Goal: Information Seeking & Learning: Learn about a topic

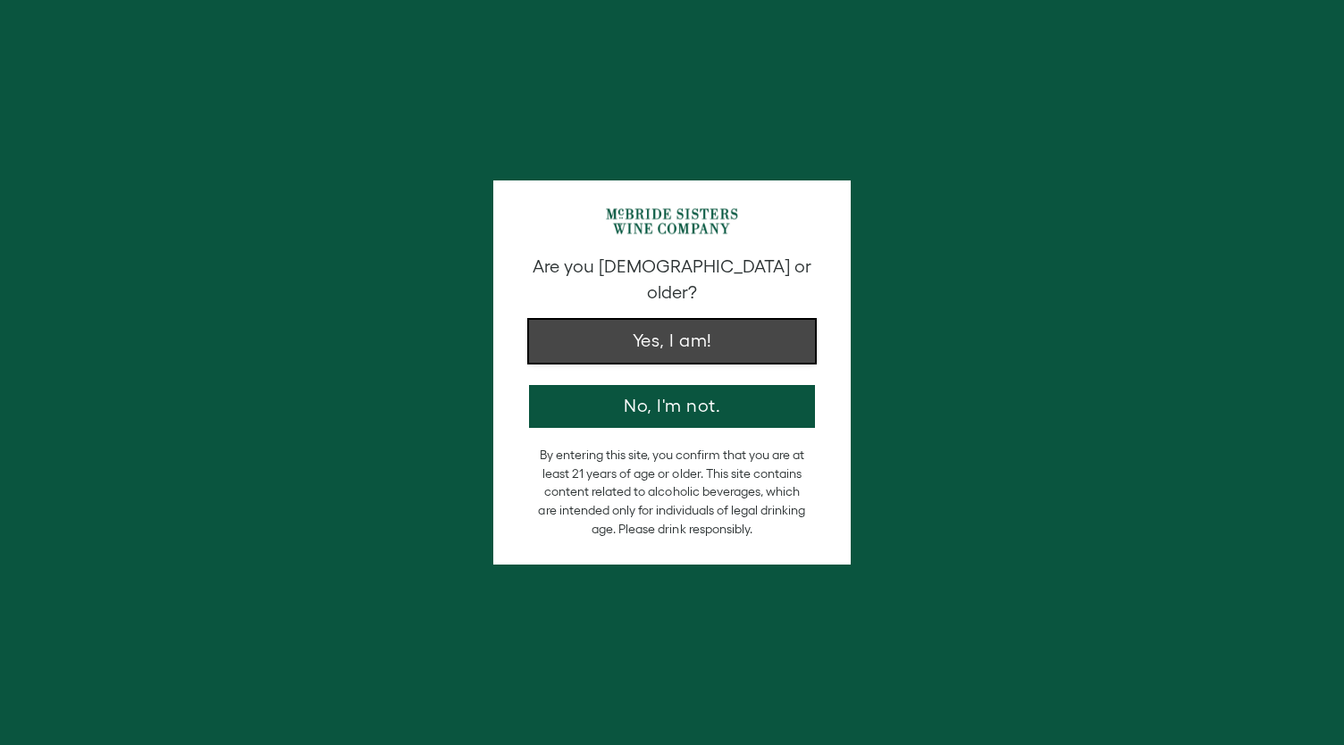
click at [674, 325] on button "Yes, I am!" at bounding box center [672, 341] width 286 height 43
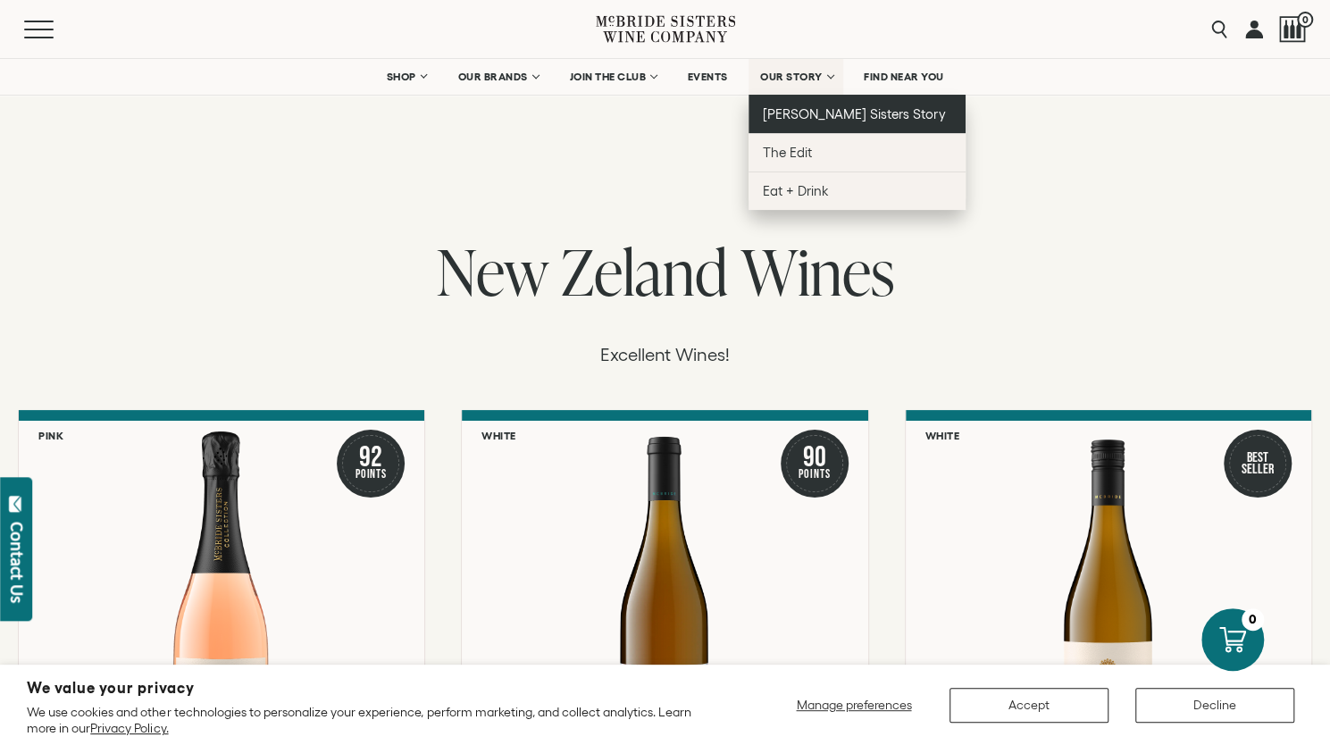
click at [813, 115] on span "[PERSON_NAME] Sisters Story" at bounding box center [854, 113] width 183 height 15
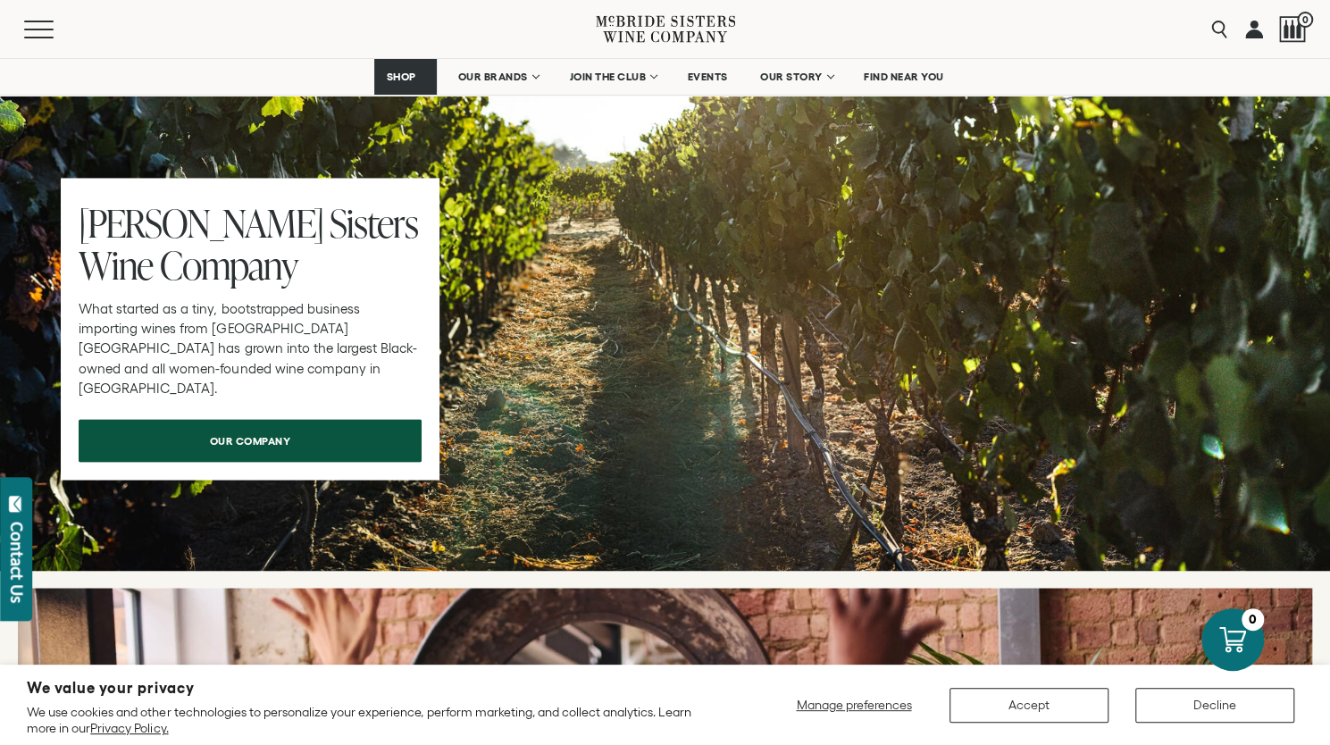
scroll to position [5623, 0]
